Goal: Transaction & Acquisition: Purchase product/service

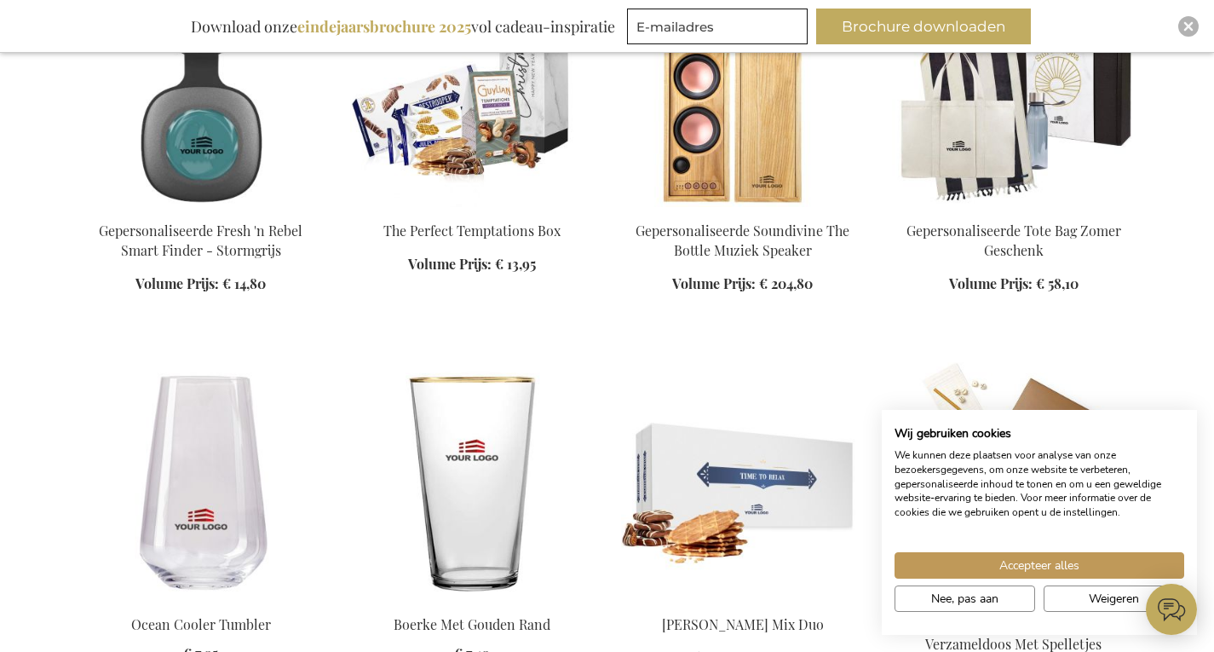
scroll to position [1193, 0]
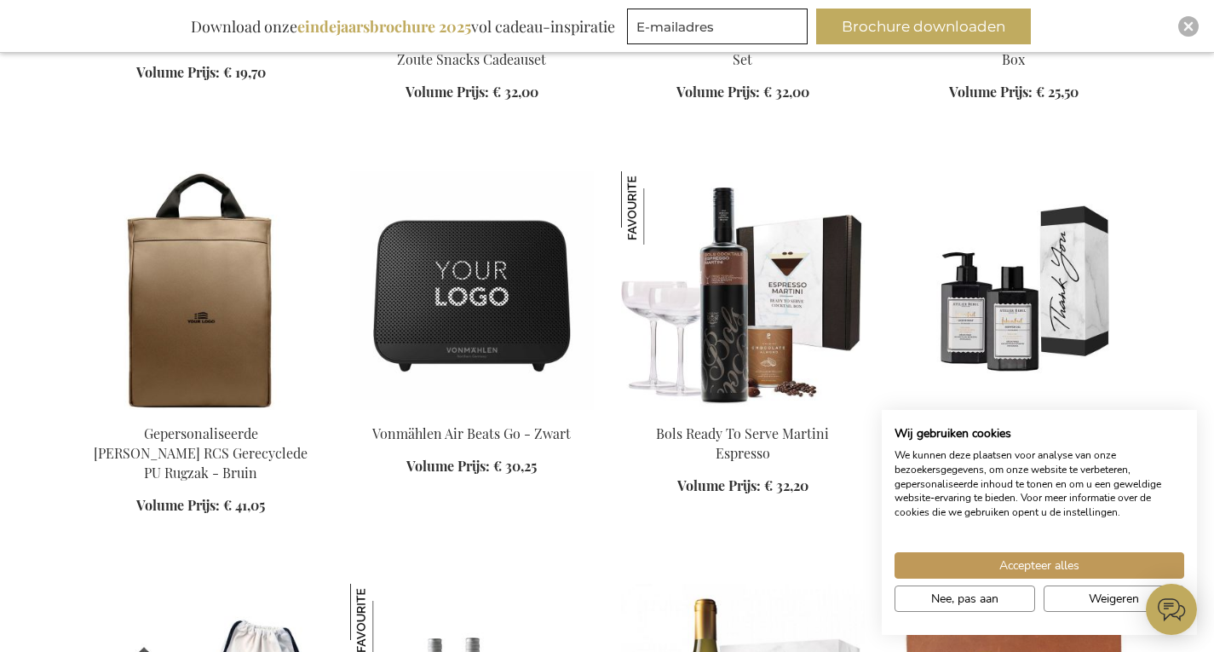
scroll to position [2812, 0]
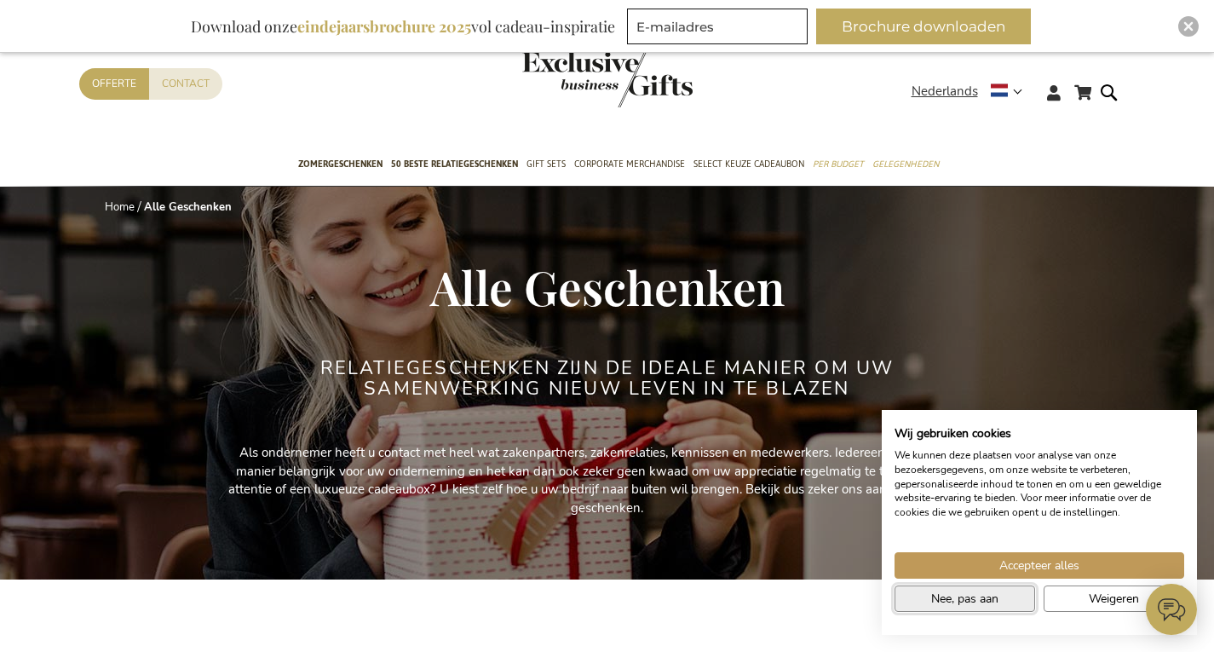
click at [982, 590] on span "Nee, pas aan" at bounding box center [964, 599] width 67 height 18
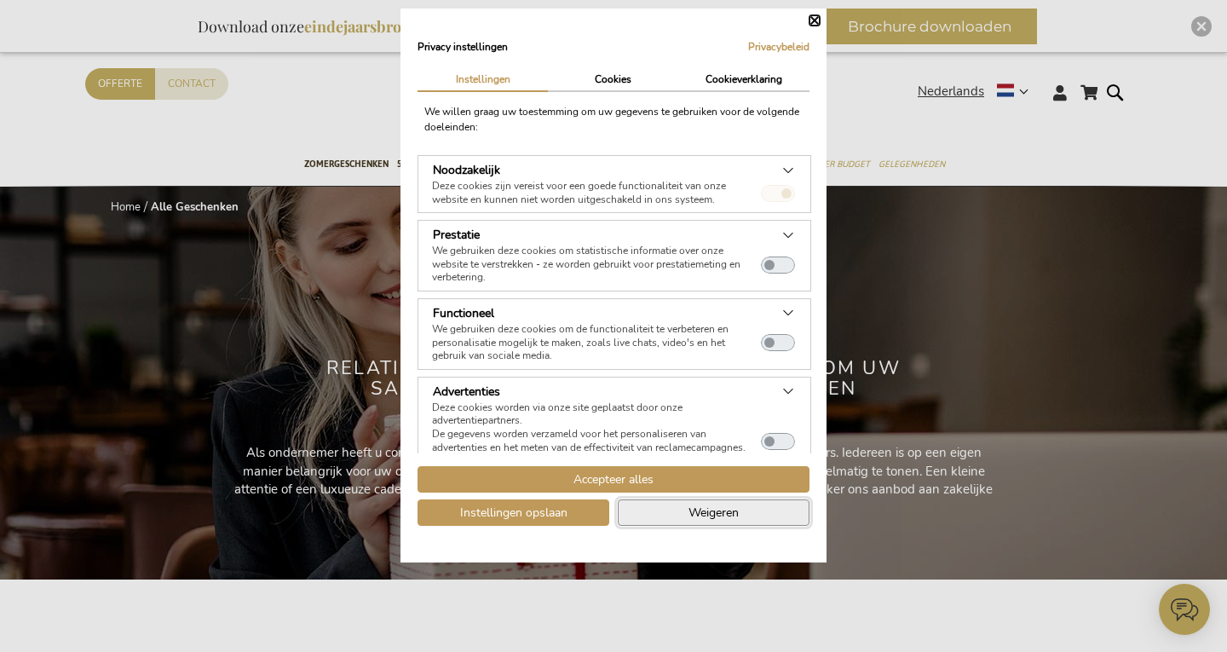
click at [708, 521] on span "Weigeren" at bounding box center [713, 513] width 50 height 18
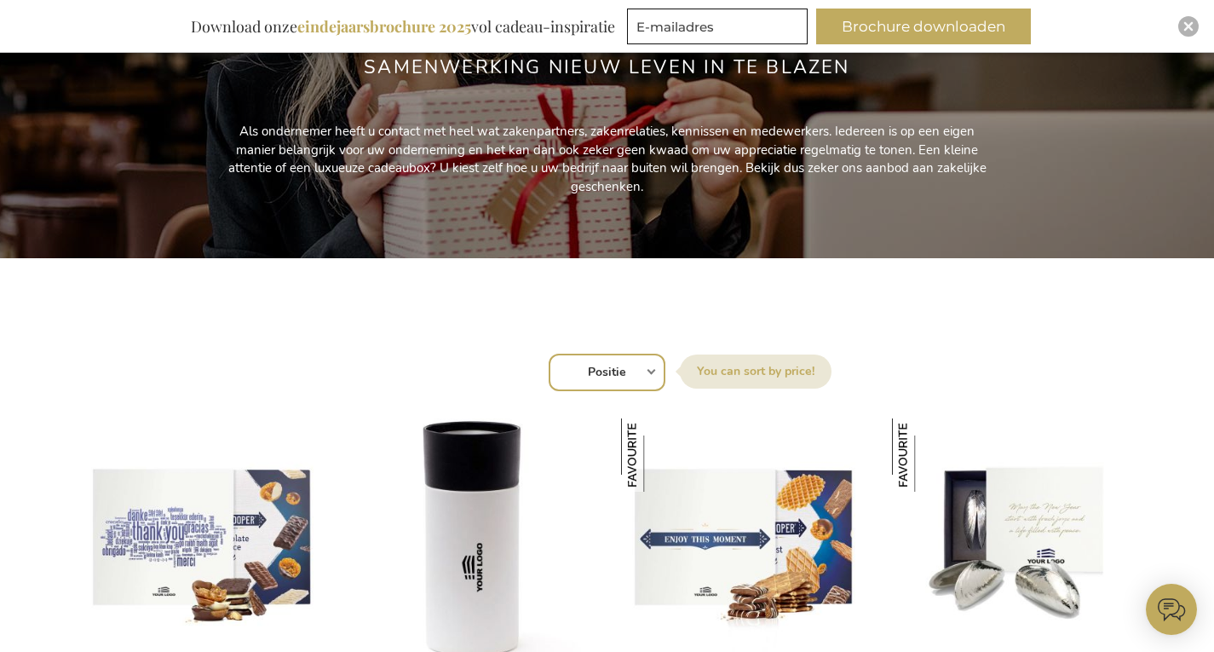
scroll to position [341, 0]
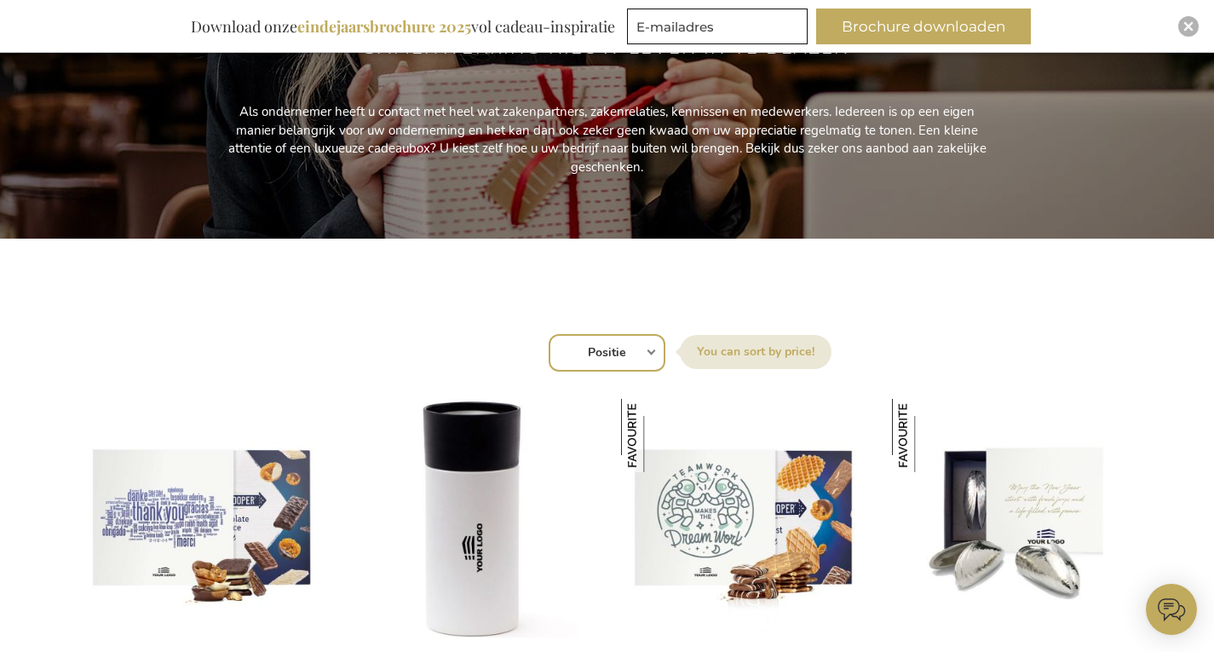
click at [628, 348] on select "Positie Best Sellers Meest bekeken Nieuw Biggest Saving Price: low to high Pric…" at bounding box center [607, 352] width 117 height 37
select select "price_desc"
click at [549, 334] on select "Positie Best Sellers Meest bekeken Nieuw Biggest Saving Price: low to high Pric…" at bounding box center [607, 352] width 117 height 37
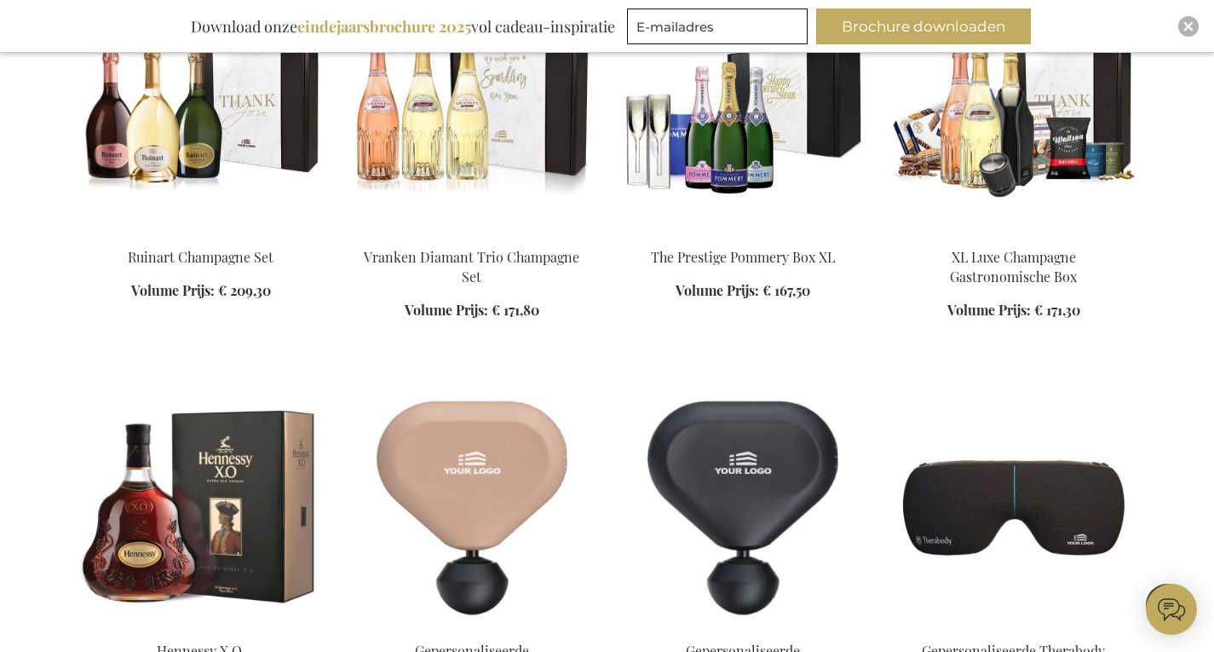
scroll to position [1363, 0]
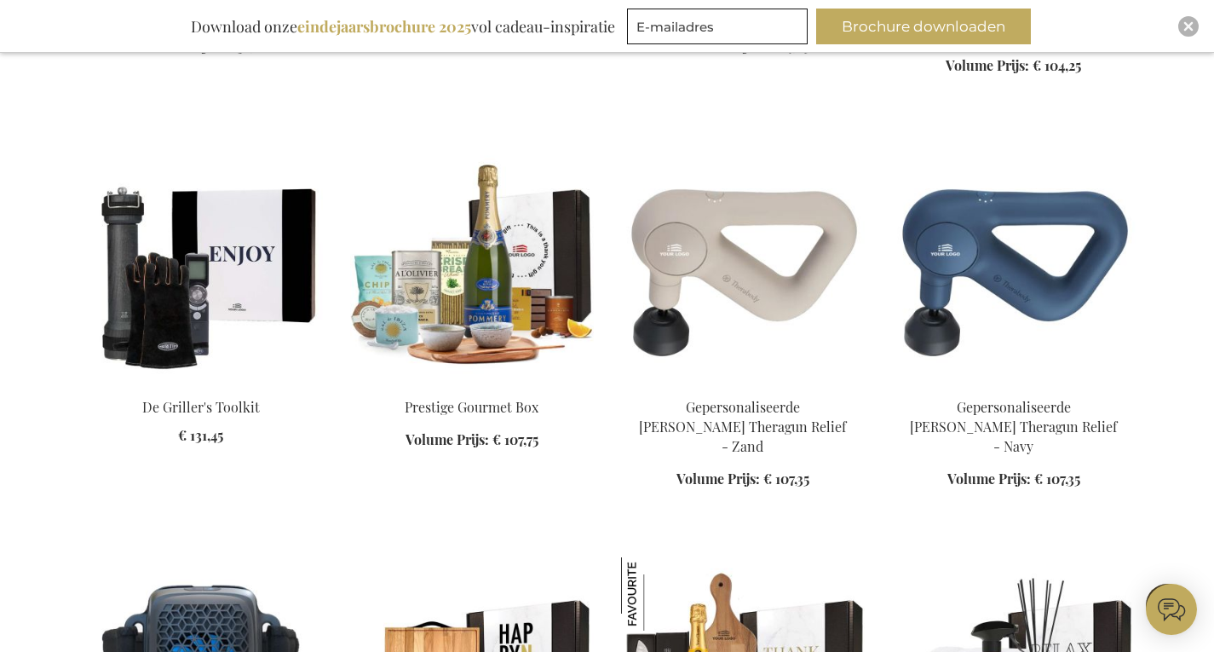
scroll to position [2641, 0]
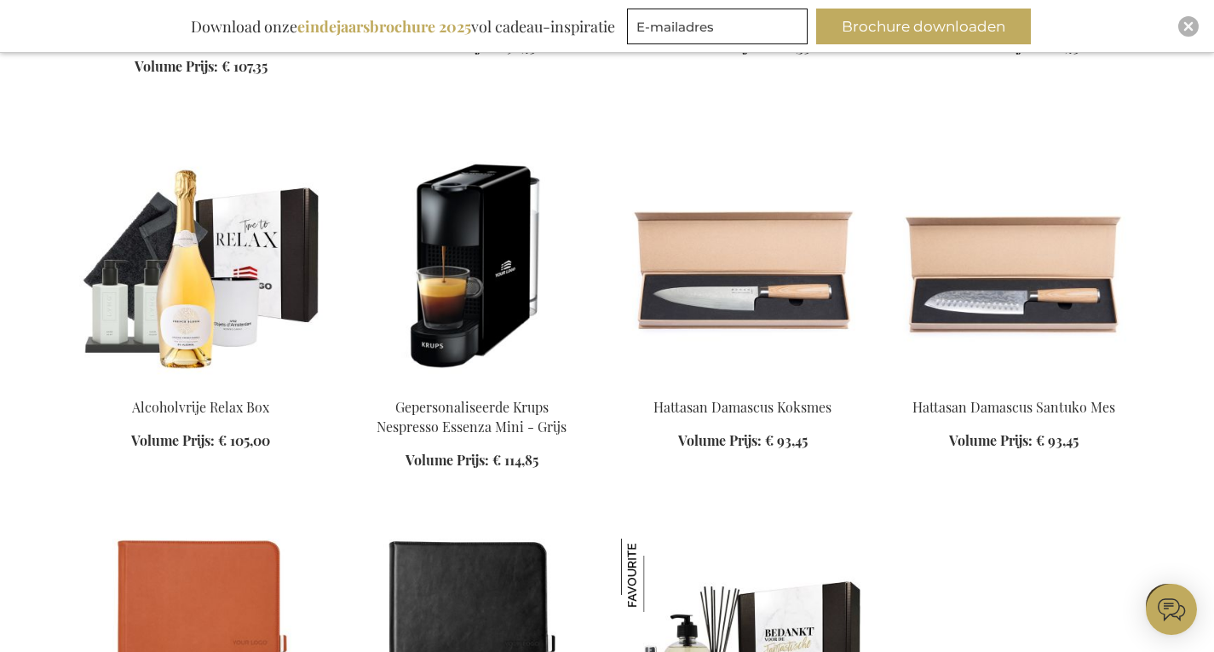
scroll to position [3749, 0]
